Goal: Task Accomplishment & Management: Manage account settings

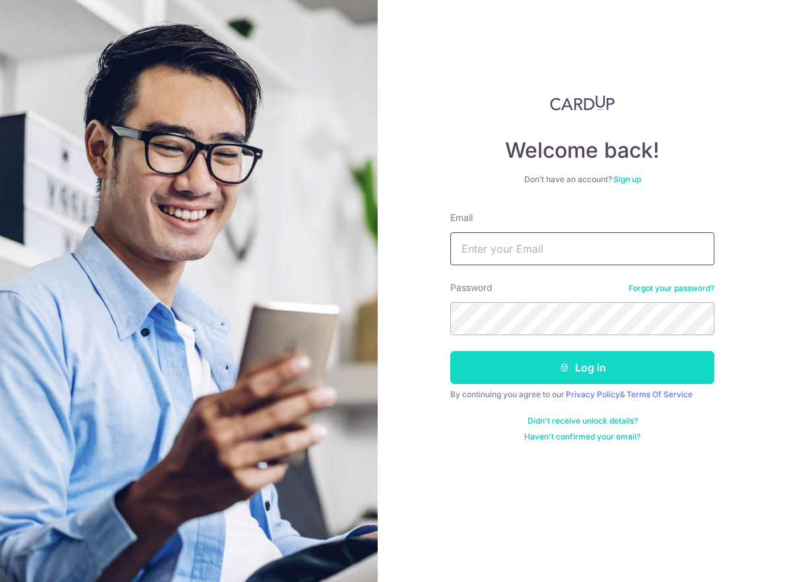
type input "[EMAIL_ADDRESS][DOMAIN_NAME]"
click at [558, 376] on button "Log in" at bounding box center [582, 367] width 264 height 33
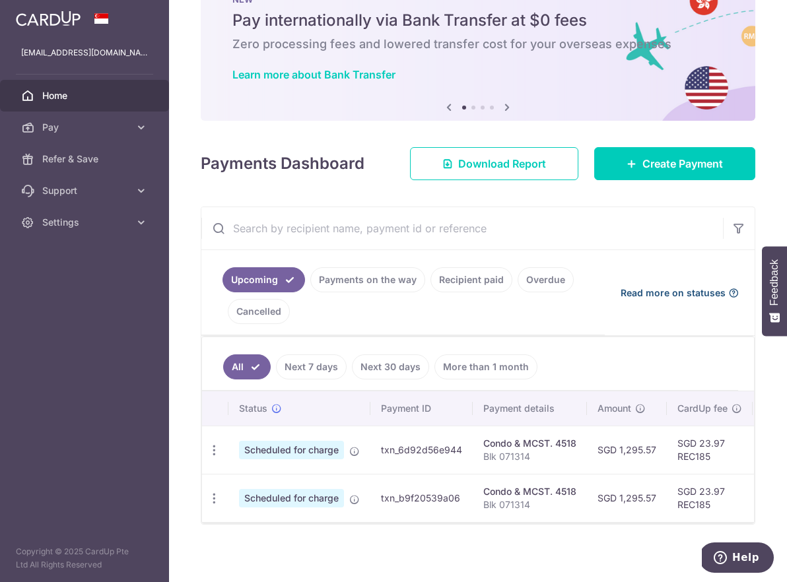
scroll to position [60, 0]
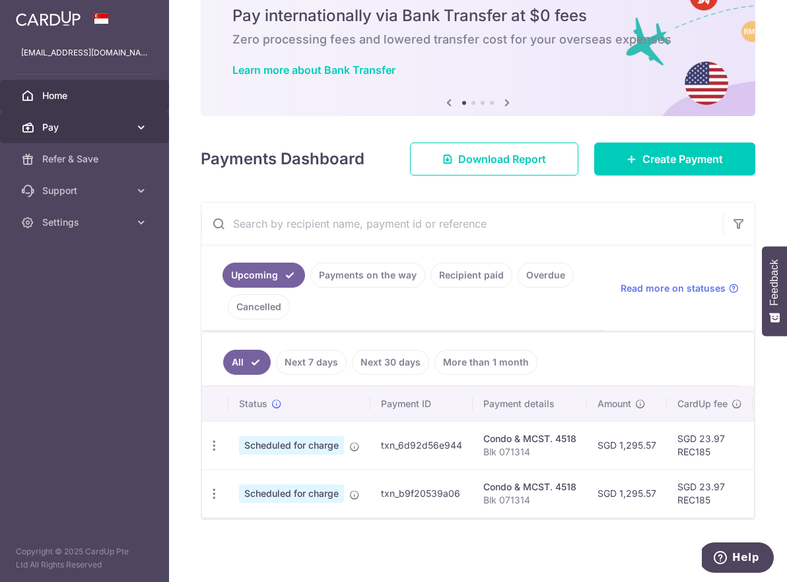
click at [86, 125] on span "Pay" at bounding box center [85, 127] width 87 height 13
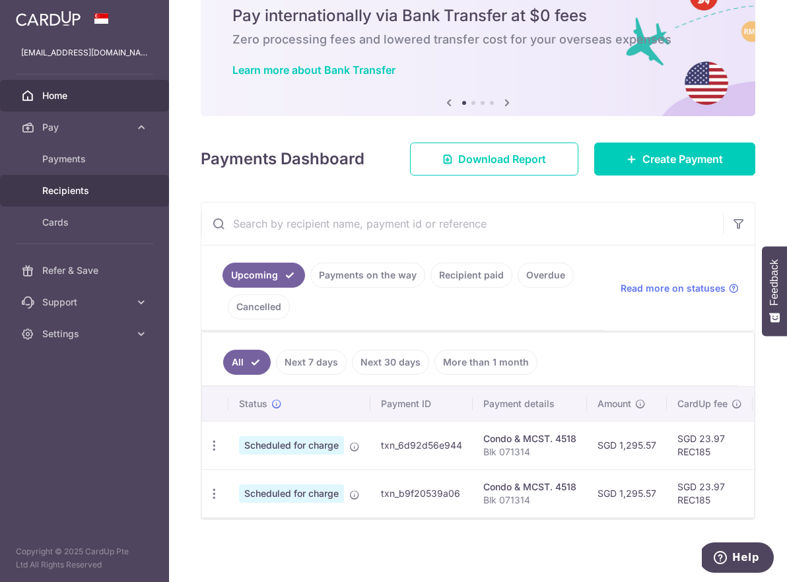
click at [68, 187] on span "Recipients" at bounding box center [85, 190] width 87 height 13
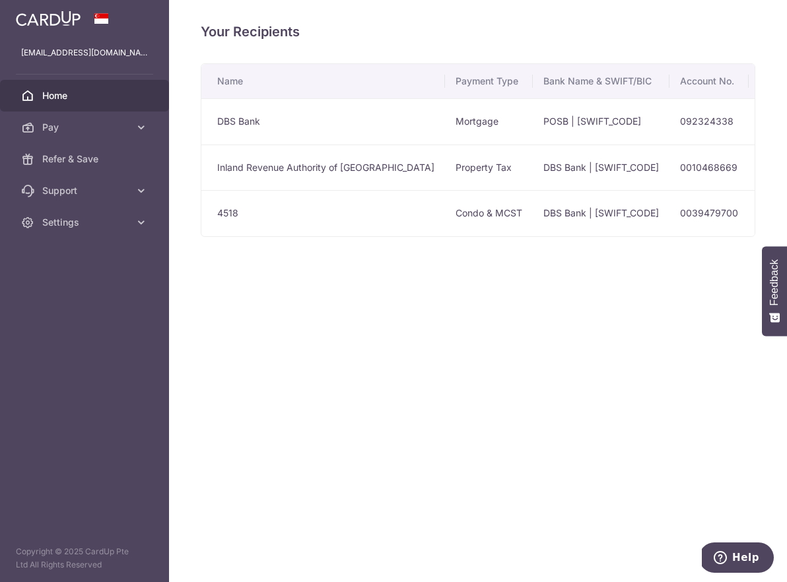
click at [76, 99] on span "Home" at bounding box center [85, 95] width 87 height 13
